Goal: Find specific page/section: Find specific page/section

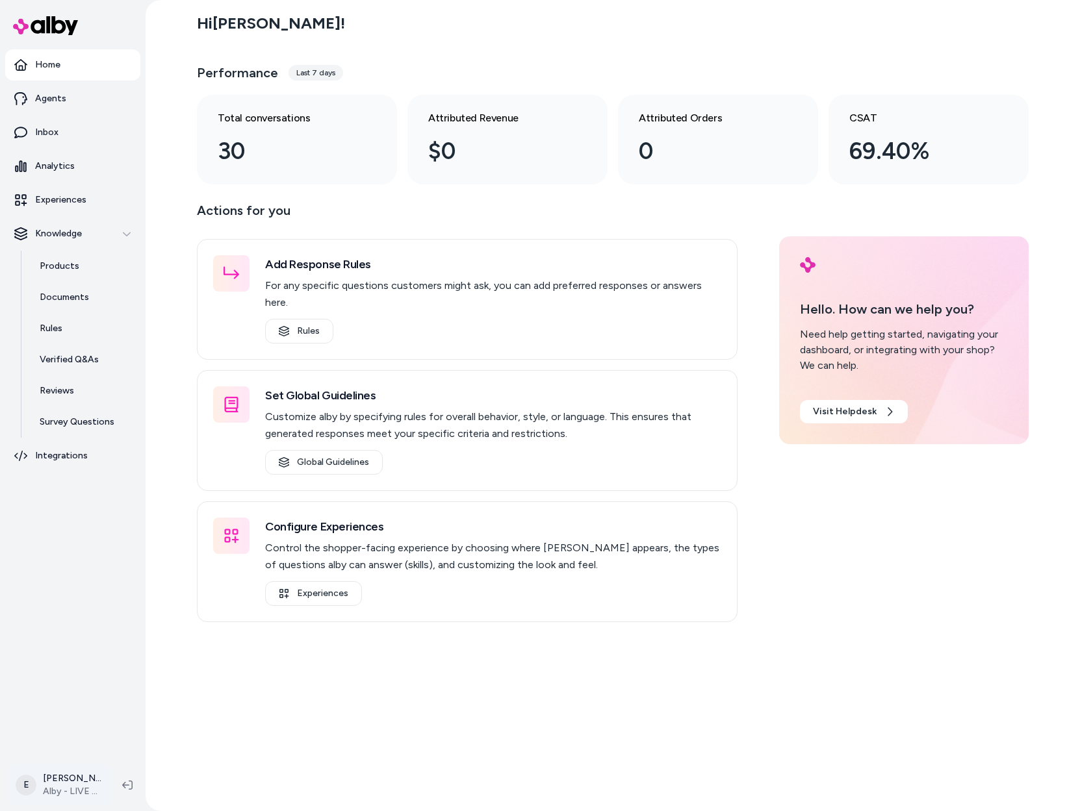
click at [73, 798] on html "Home Agents Inbox Analytics Experiences Knowledge Products Documents Rules Veri…" at bounding box center [540, 405] width 1080 height 811
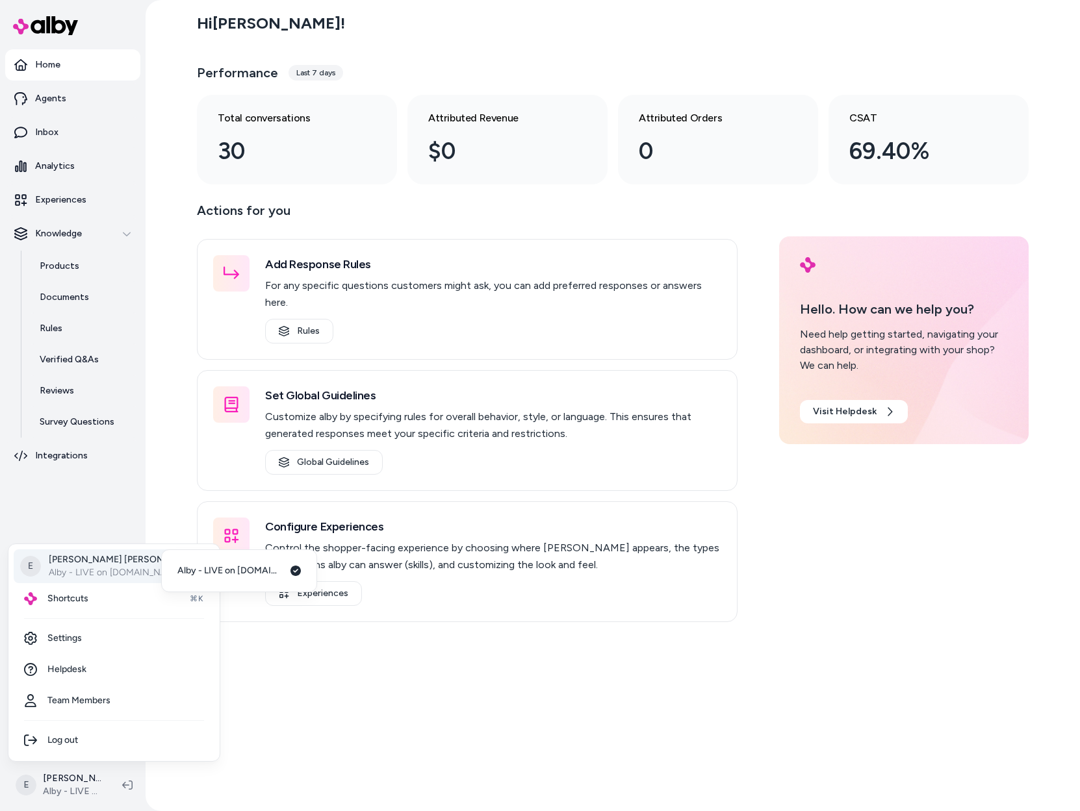
click at [73, 566] on p "Alby - LIVE on [DOMAIN_NAME]" at bounding box center [123, 572] width 149 height 13
click at [98, 601] on div "Shortcuts ⌘K" at bounding box center [114, 598] width 201 height 31
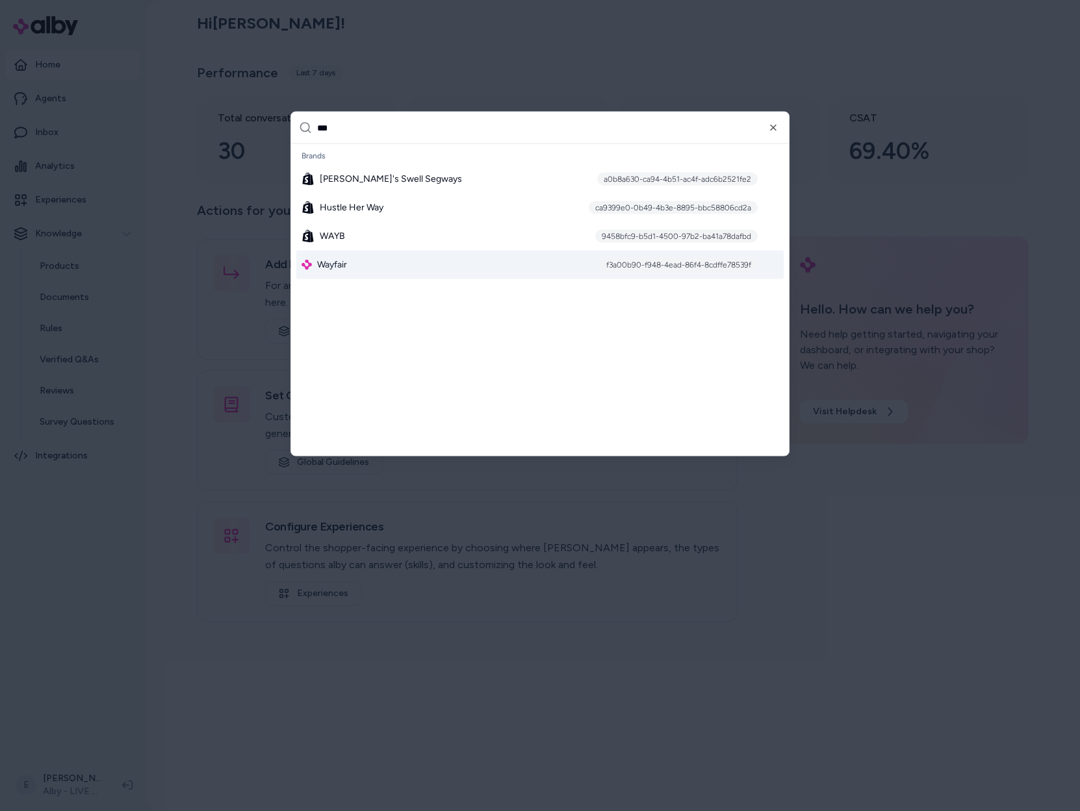
type input "***"
click at [359, 266] on div "Wayfair f3a00b90-f948-4ead-86f4-8cdffe78539f" at bounding box center [539, 265] width 487 height 29
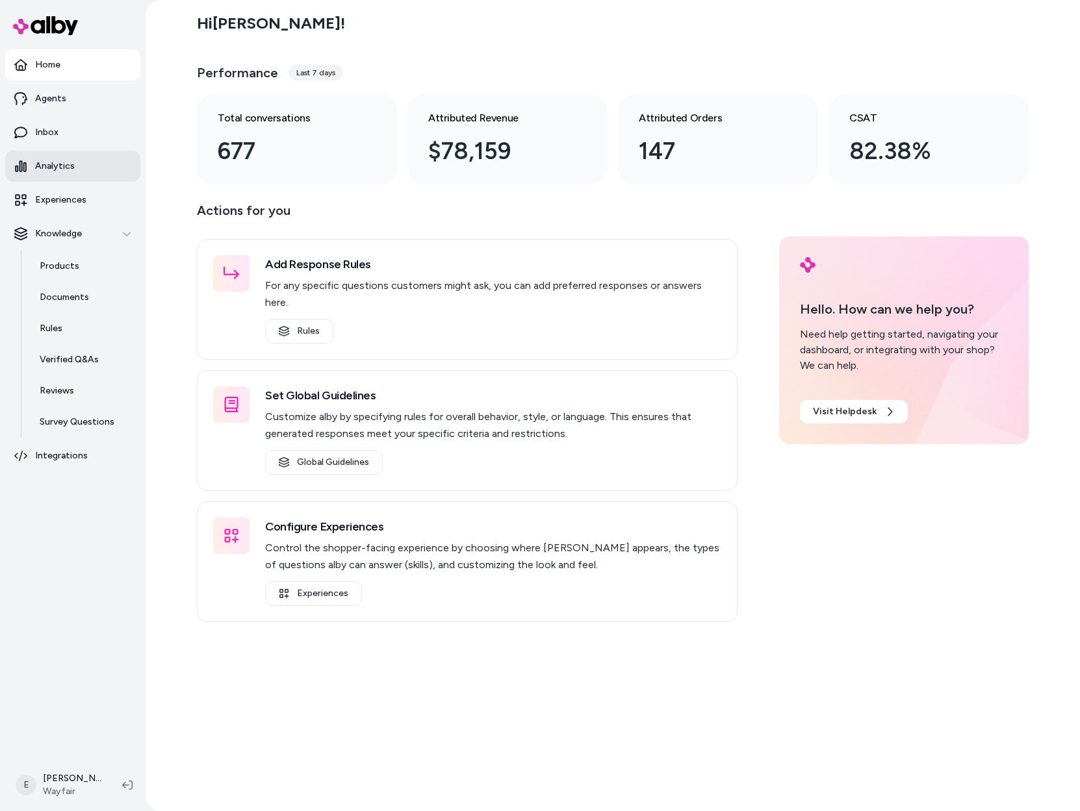
click at [91, 170] on link "Analytics" at bounding box center [72, 166] width 135 height 31
